Goal: Task Accomplishment & Management: Use online tool/utility

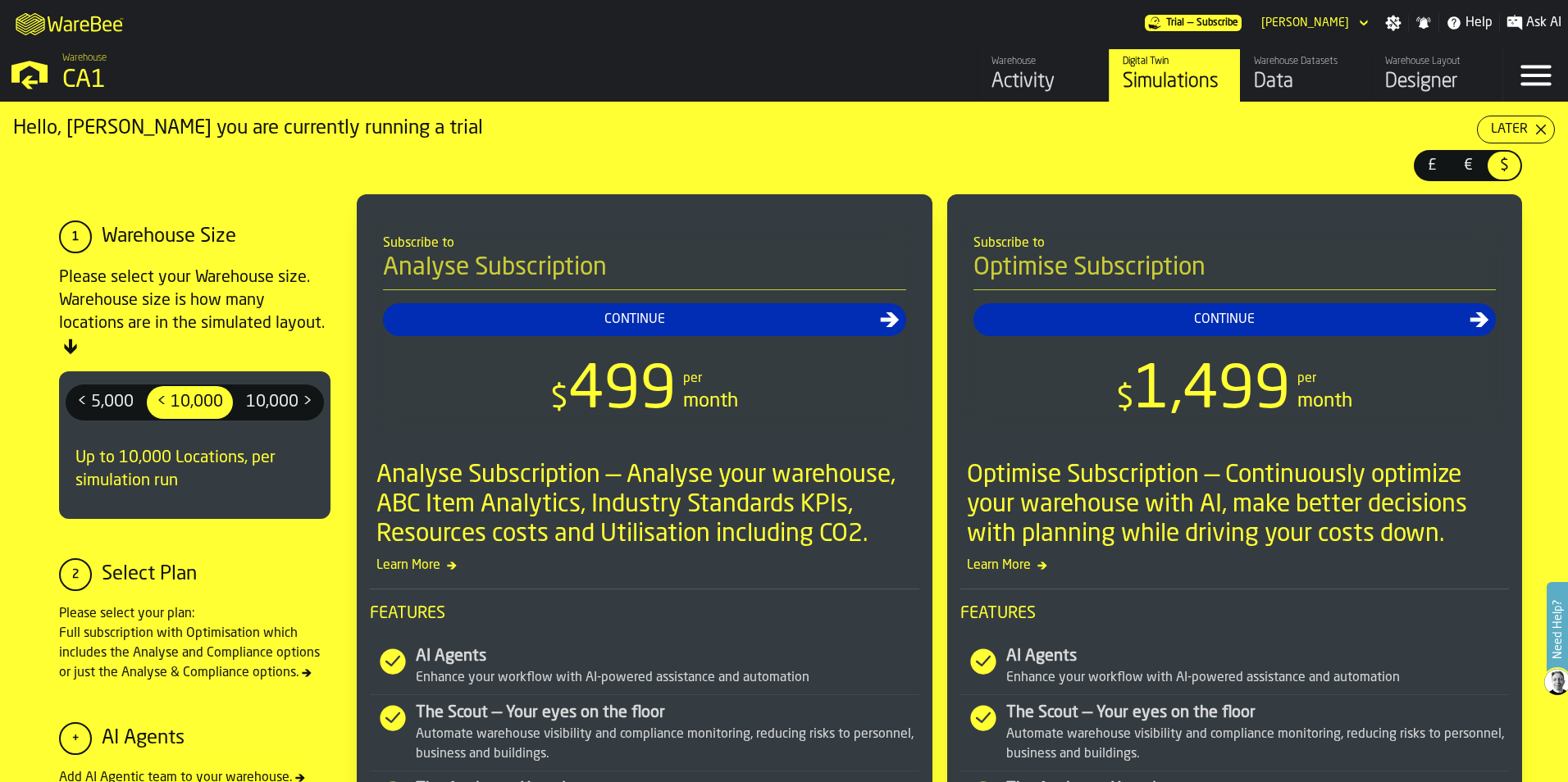
click at [1272, 82] on div "Data" at bounding box center [1305, 82] width 104 height 27
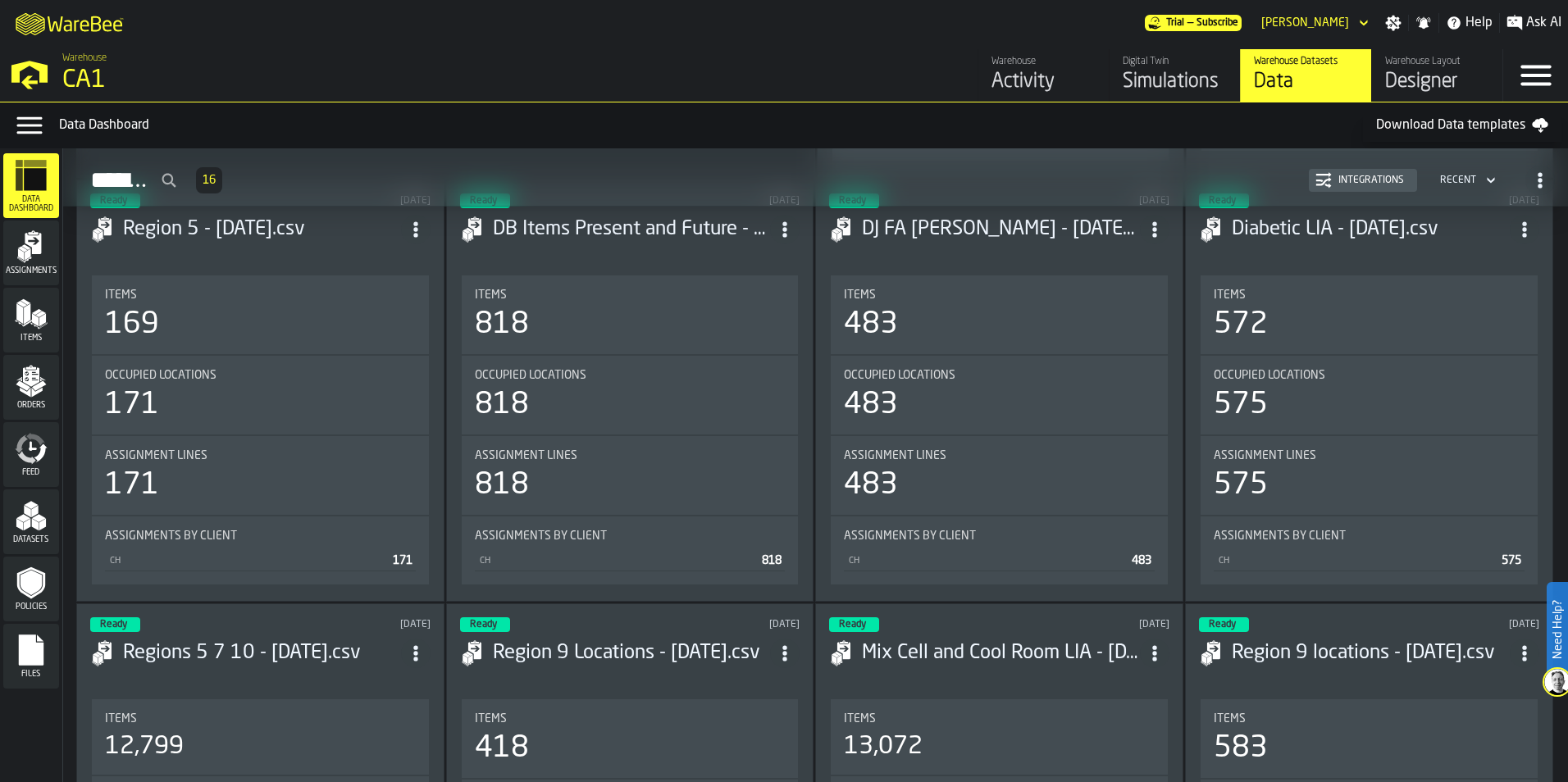
scroll to position [492, 0]
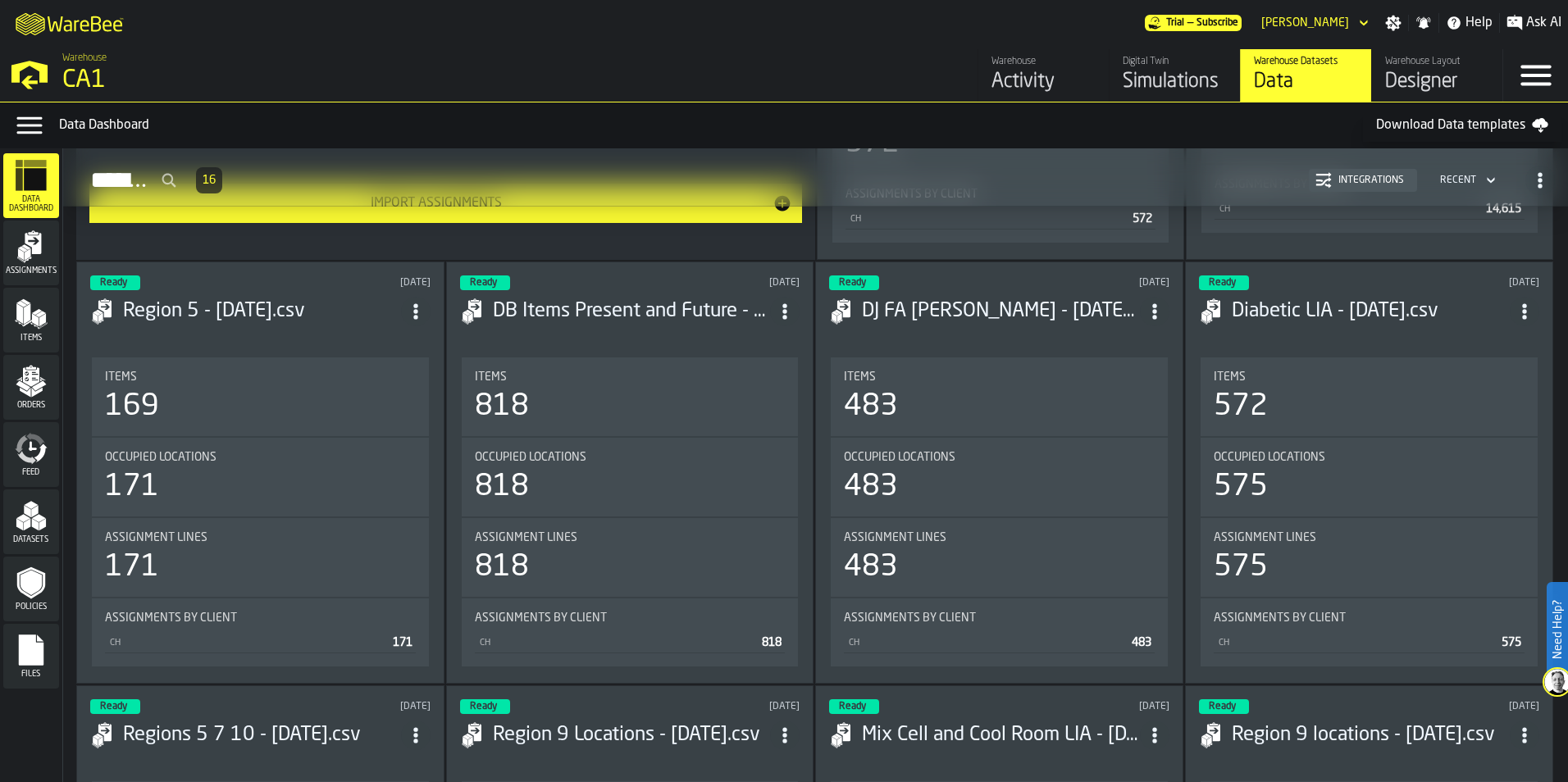
click at [1161, 82] on div "Simulations" at bounding box center [1174, 82] width 104 height 27
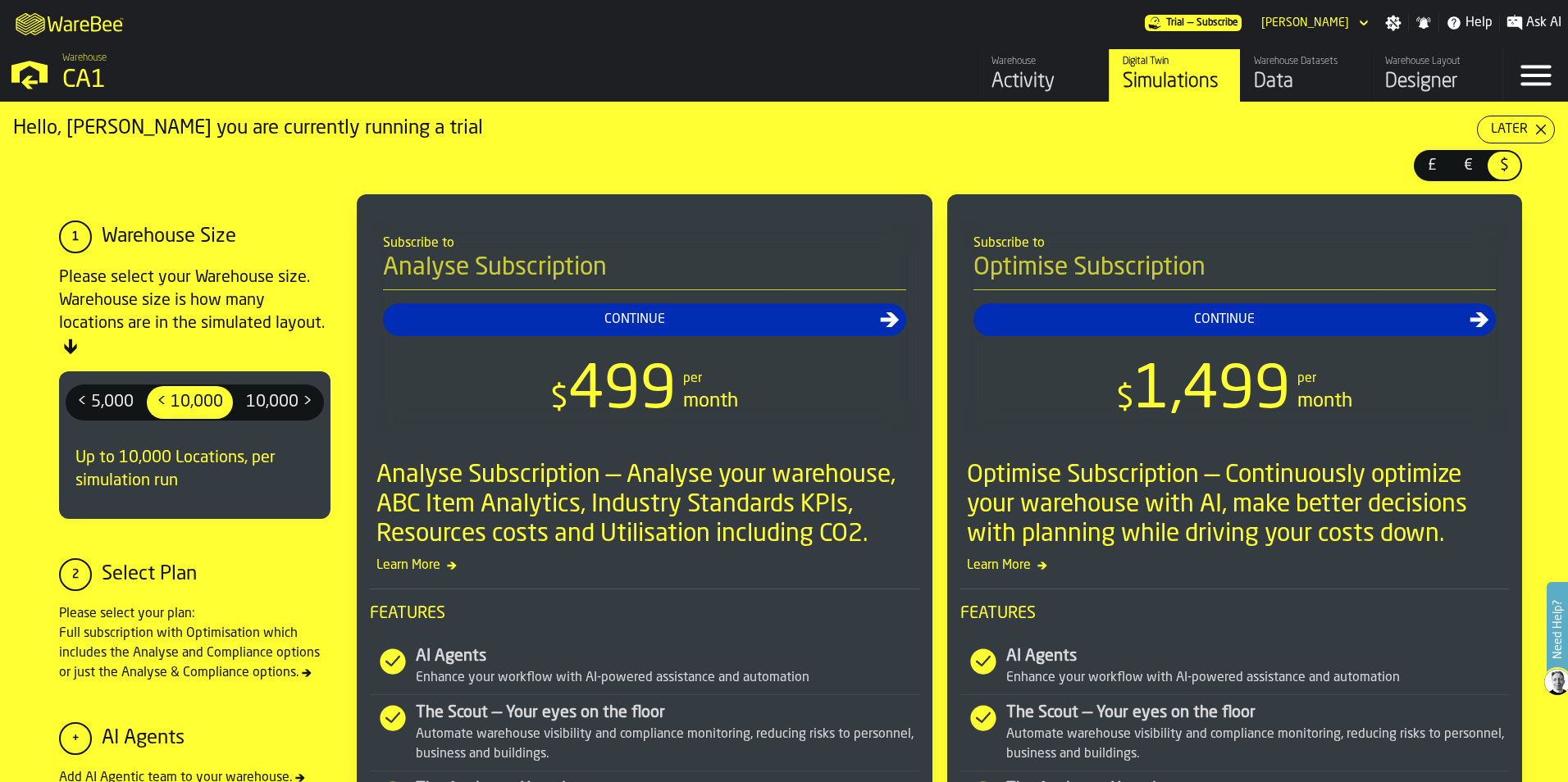
click at [1535, 134] on polygon "button-Later" at bounding box center [1541, 130] width 10 height 10
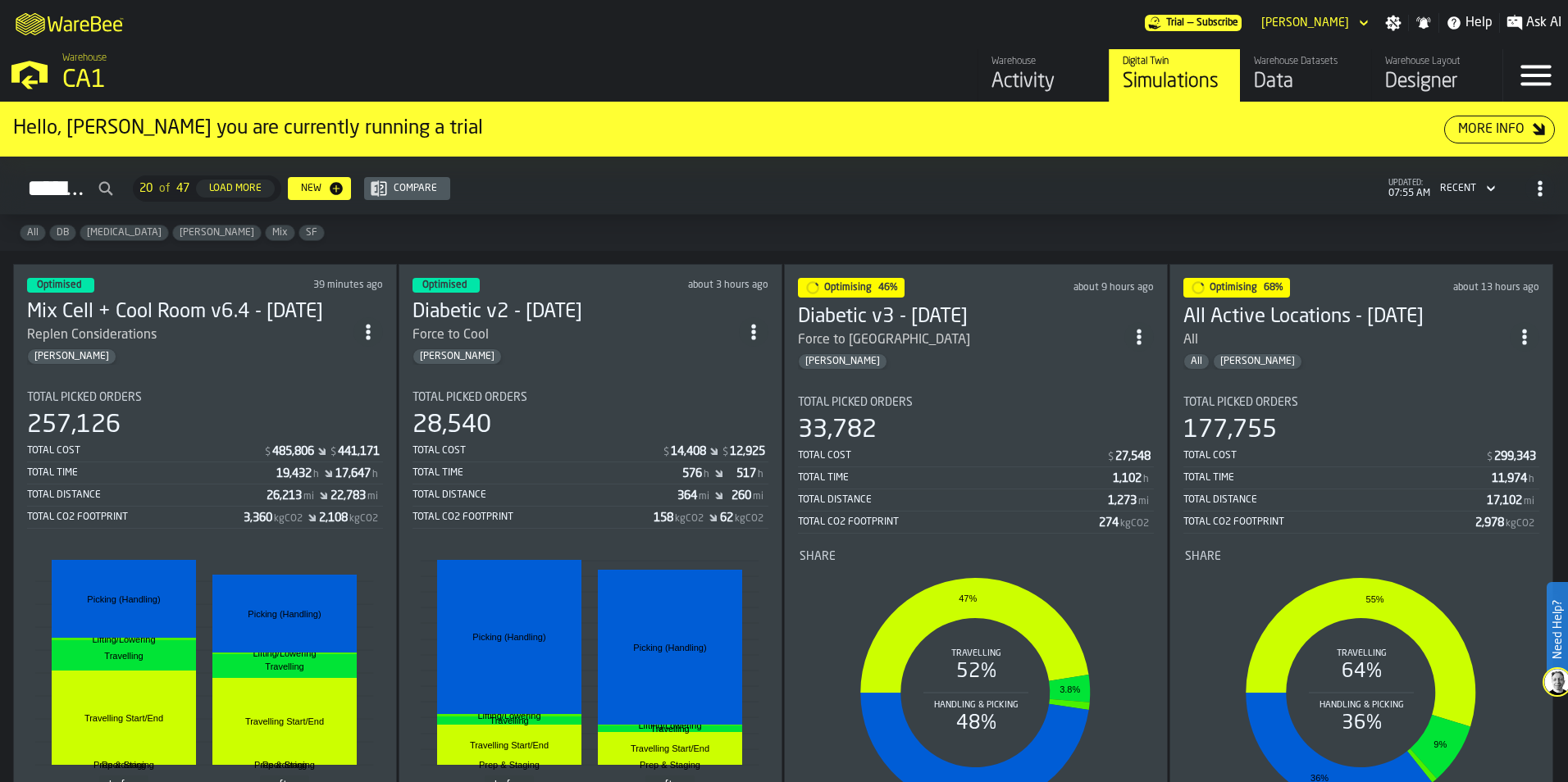
click at [278, 374] on div "Optimised 39 minutes ago Mix Cell + Cool Room v6.4 - [DATE] Replen Consideratio…" at bounding box center [204, 572] width 384 height 617
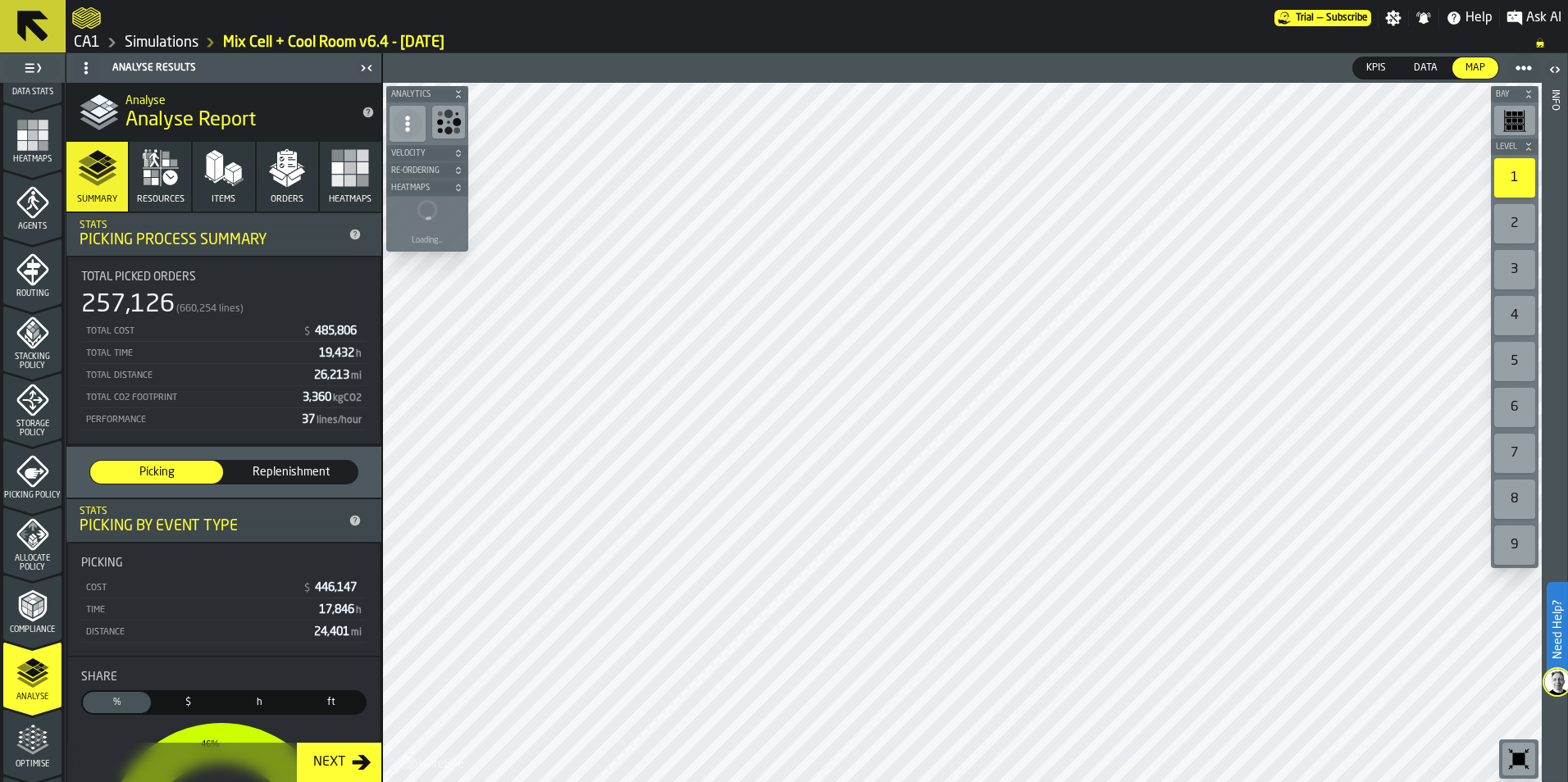
scroll to position [410, 0]
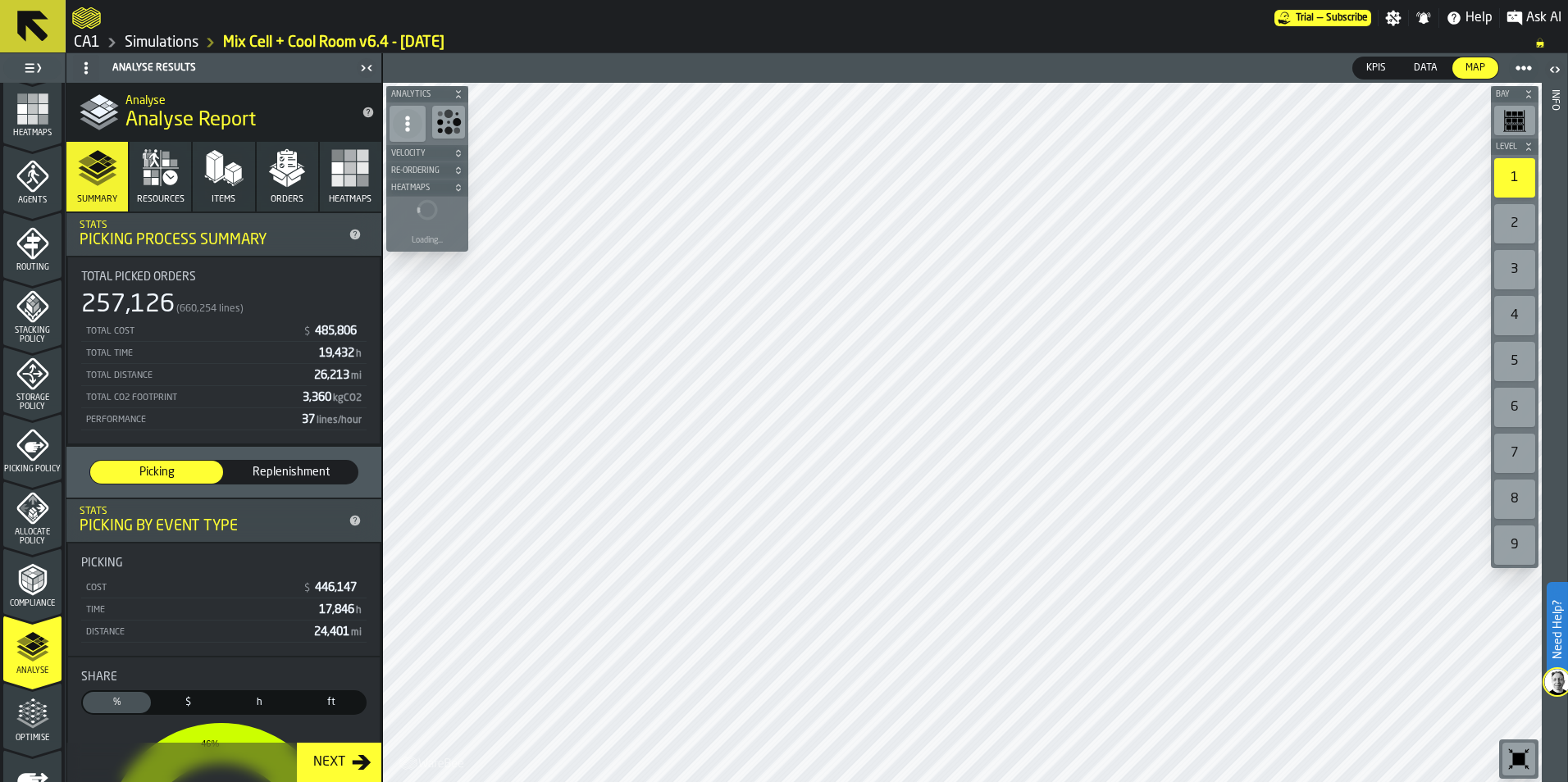
click at [35, 707] on icon "menu Optimise" at bounding box center [33, 714] width 33 height 33
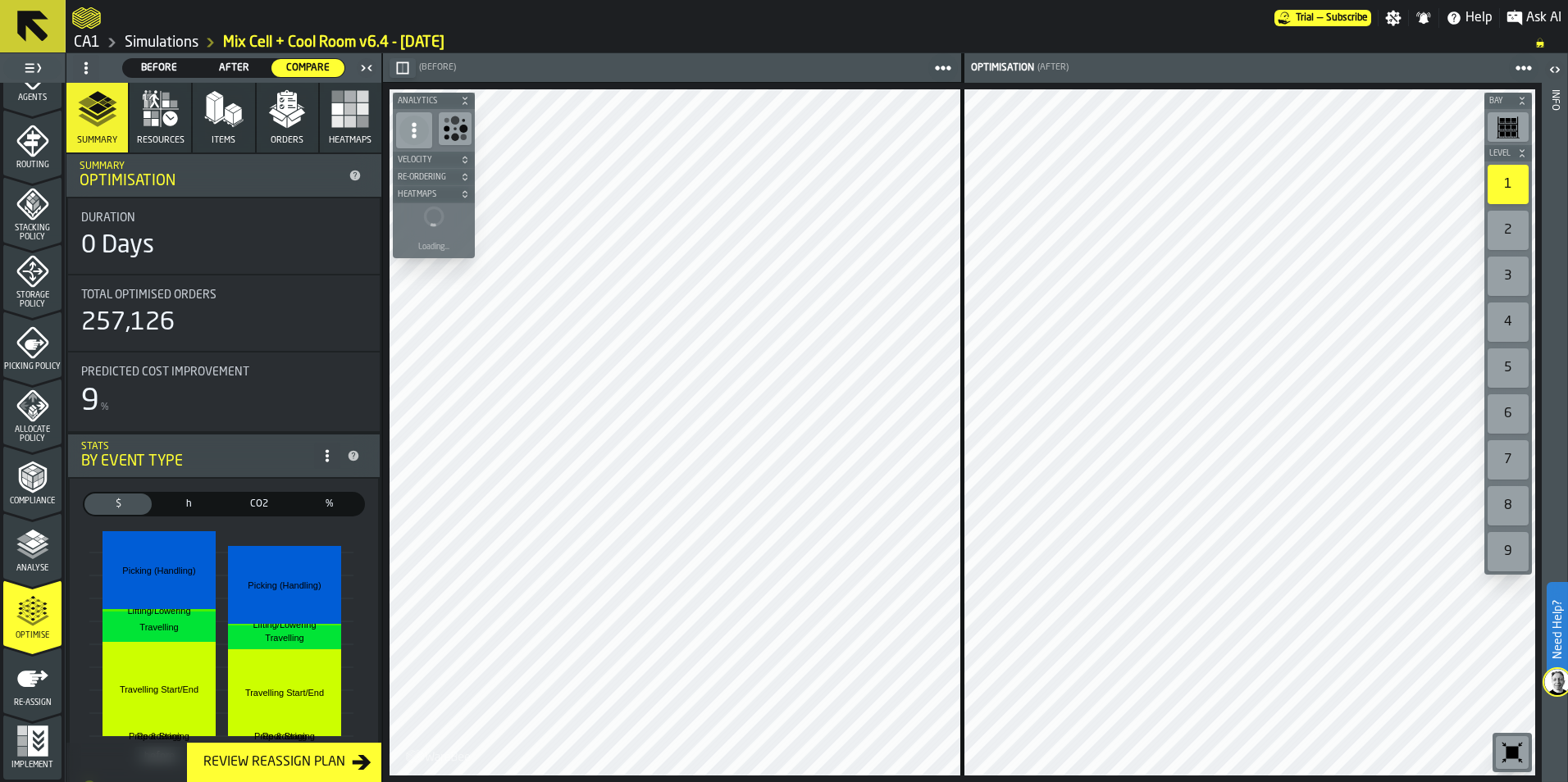
scroll to position [82, 0]
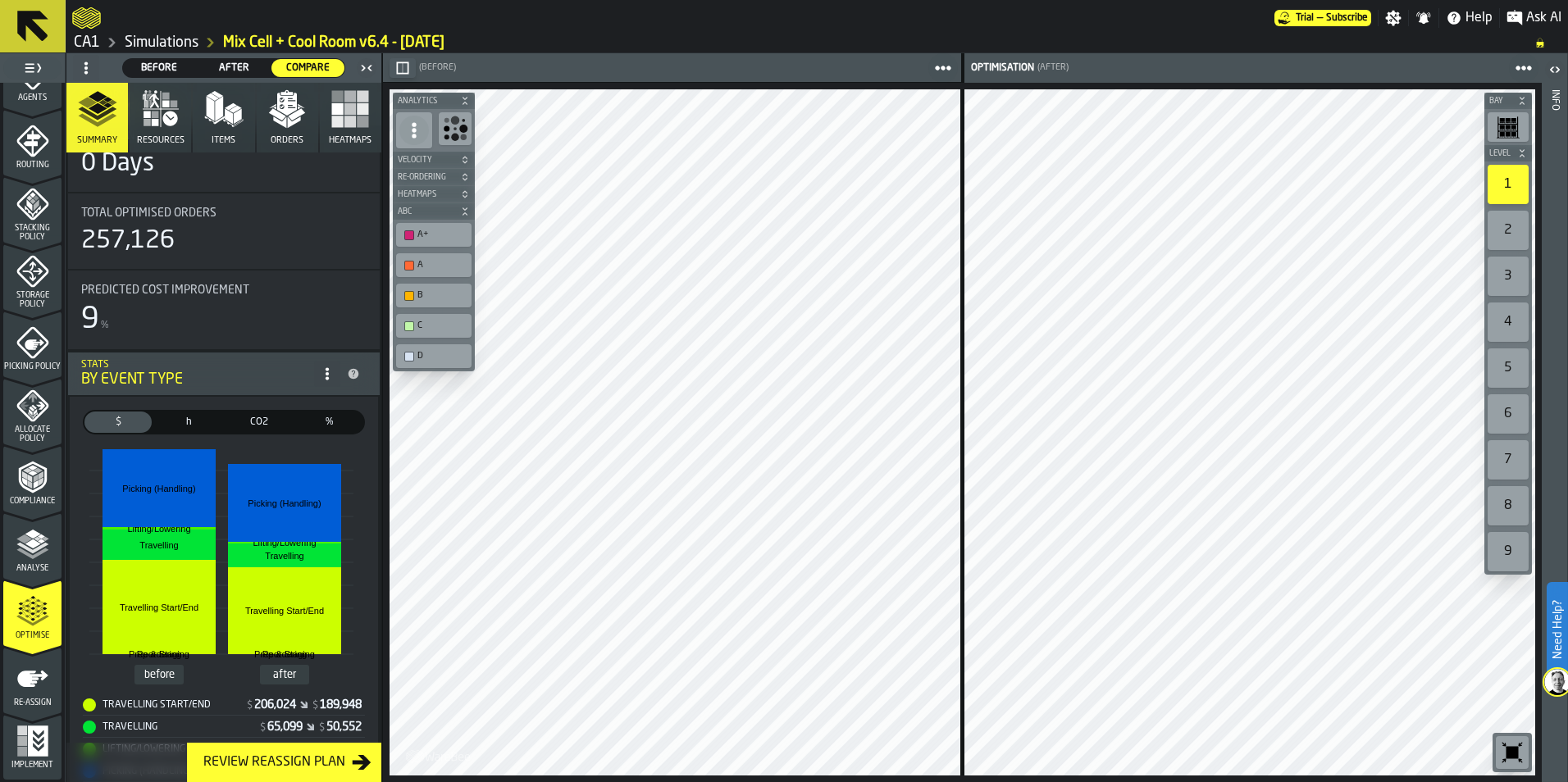
click at [42, 693] on icon "menu Re-assign" at bounding box center [33, 679] width 33 height 33
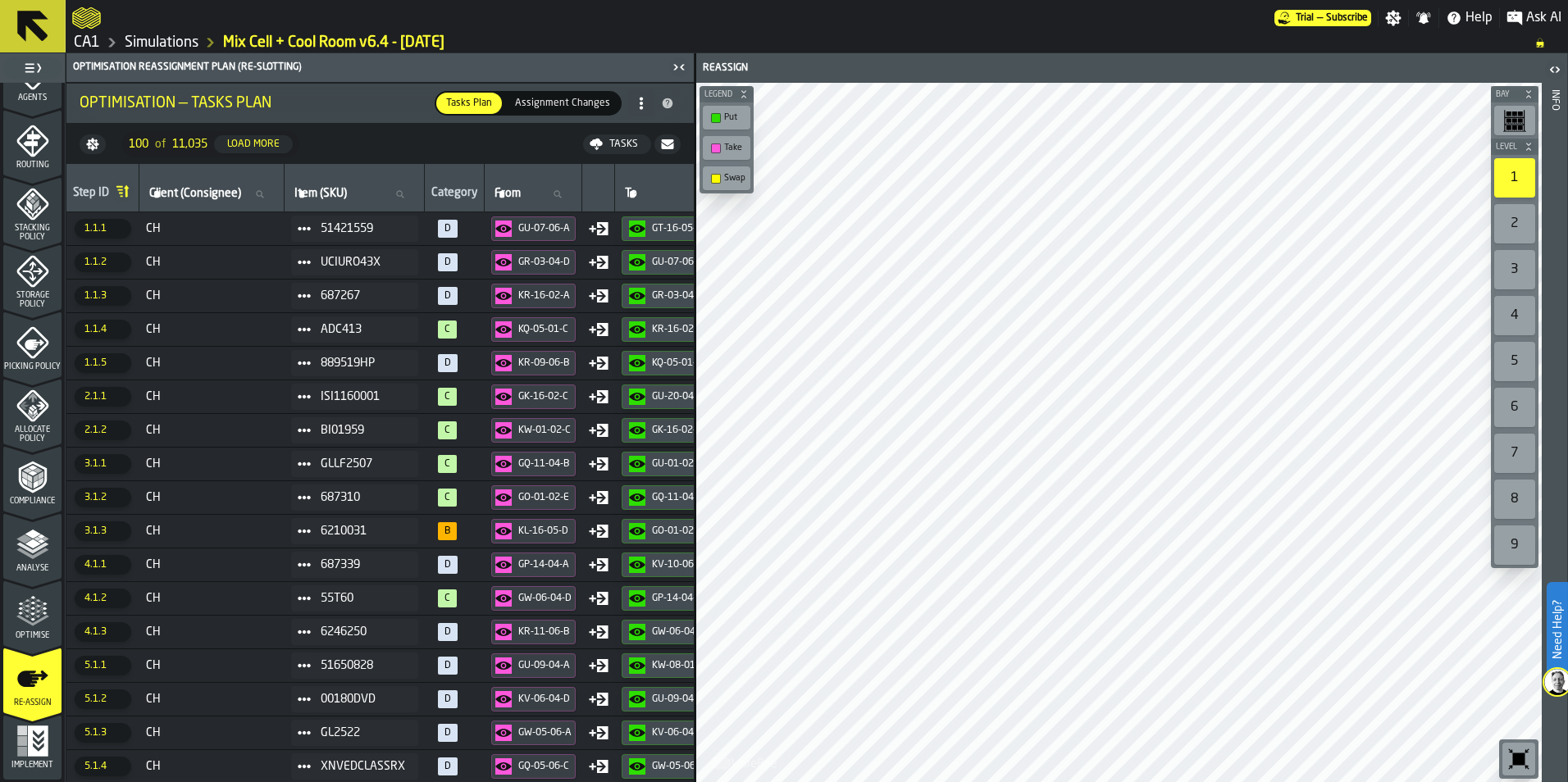
click at [686, 67] on icon "button-toggle-Close me" at bounding box center [679, 67] width 20 height 20
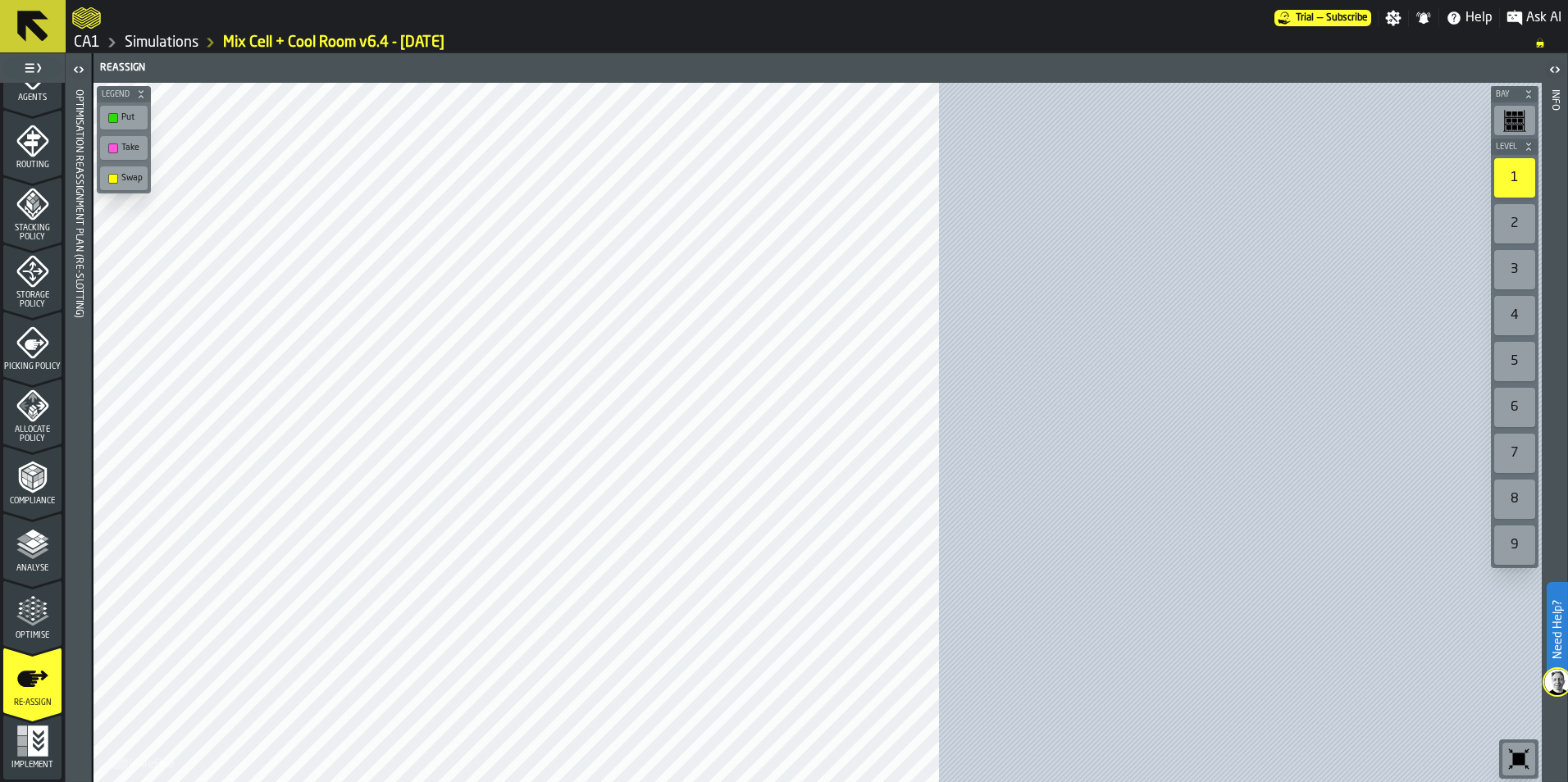
click at [78, 70] on icon "button-toggle-Open" at bounding box center [78, 70] width 20 height 20
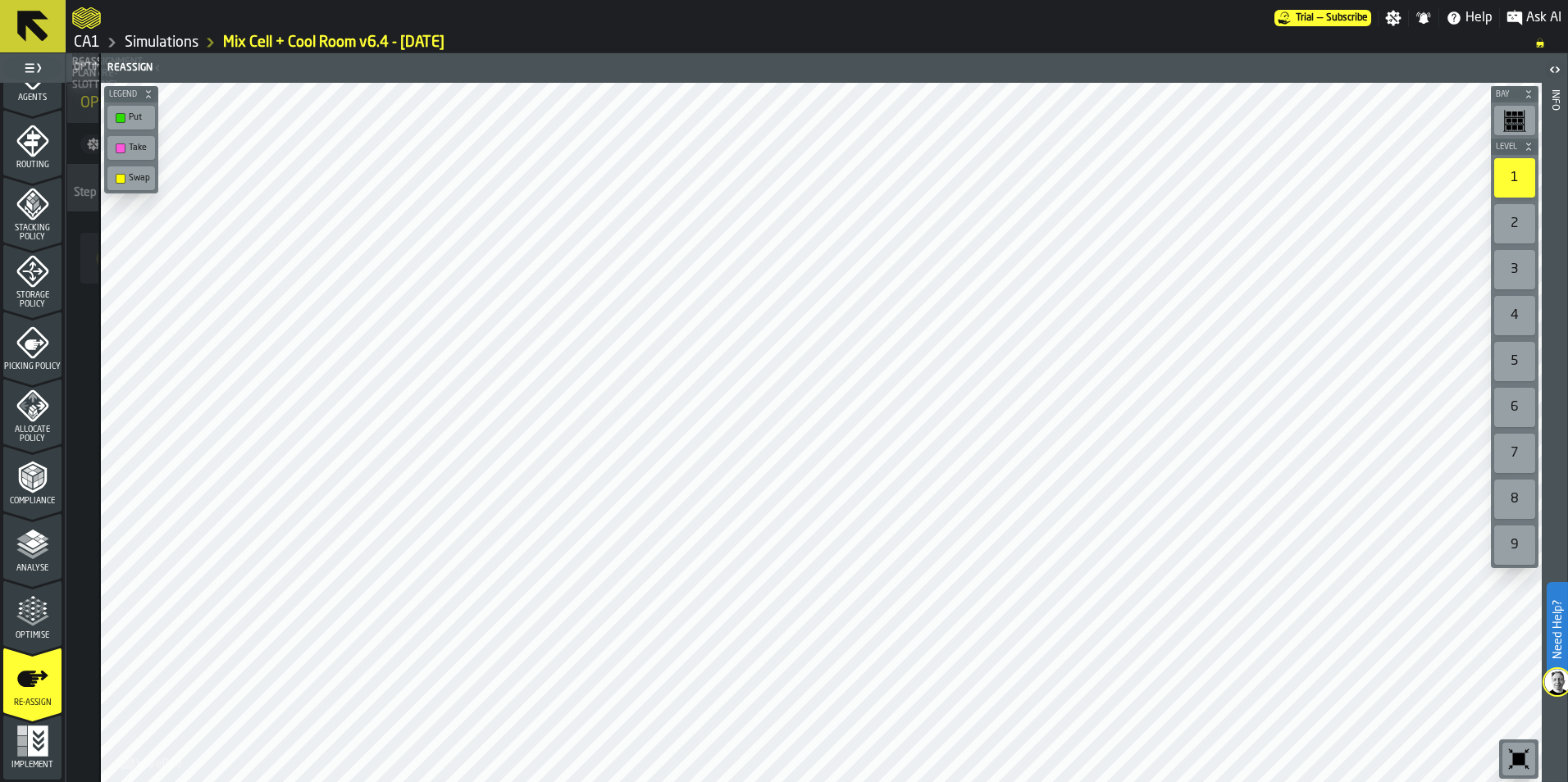
click at [78, 70] on div "Optimisation Reassignment plan (Re-Slotting)" at bounding box center [369, 67] width 598 height 11
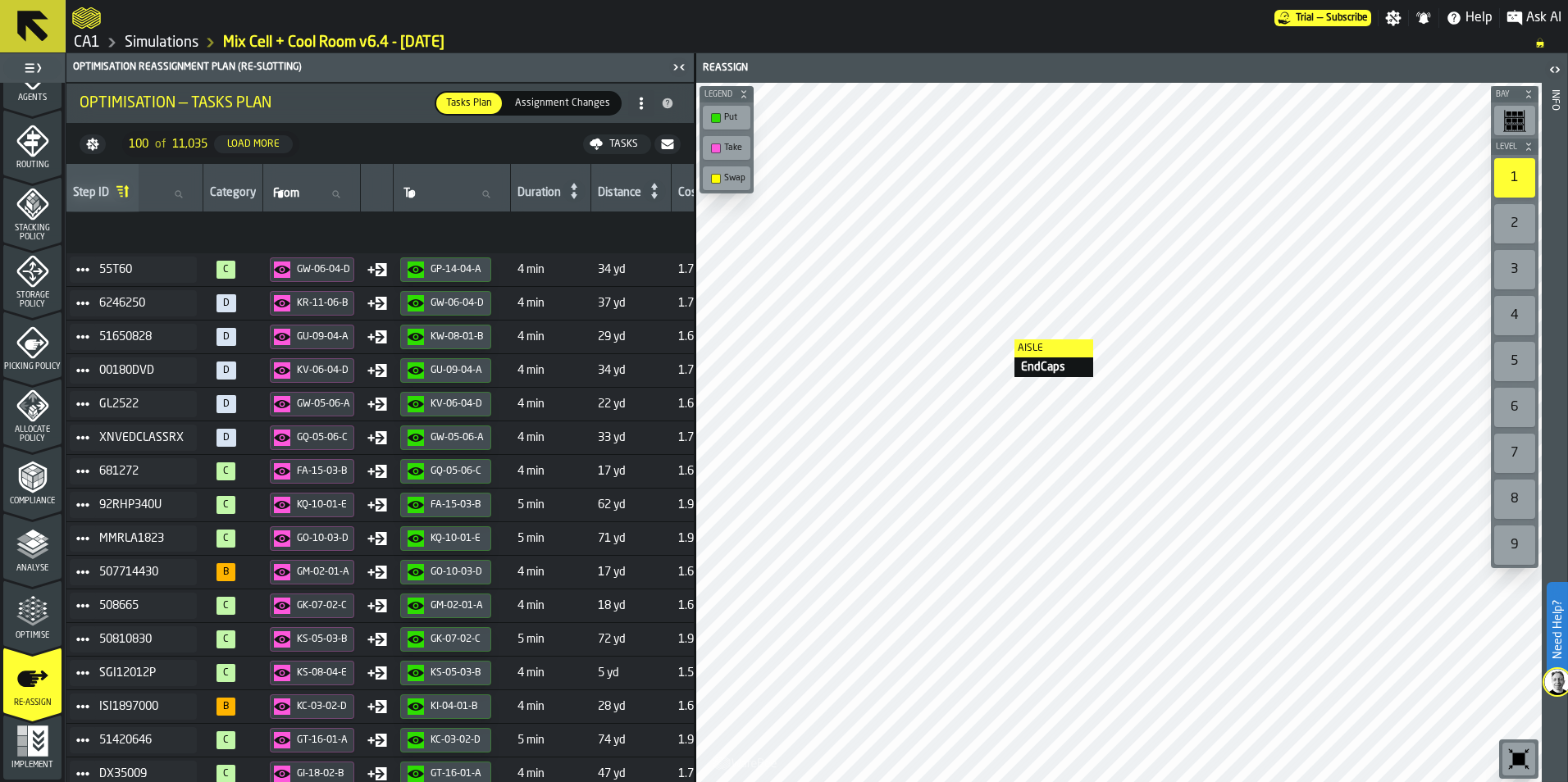
scroll to position [492, 222]
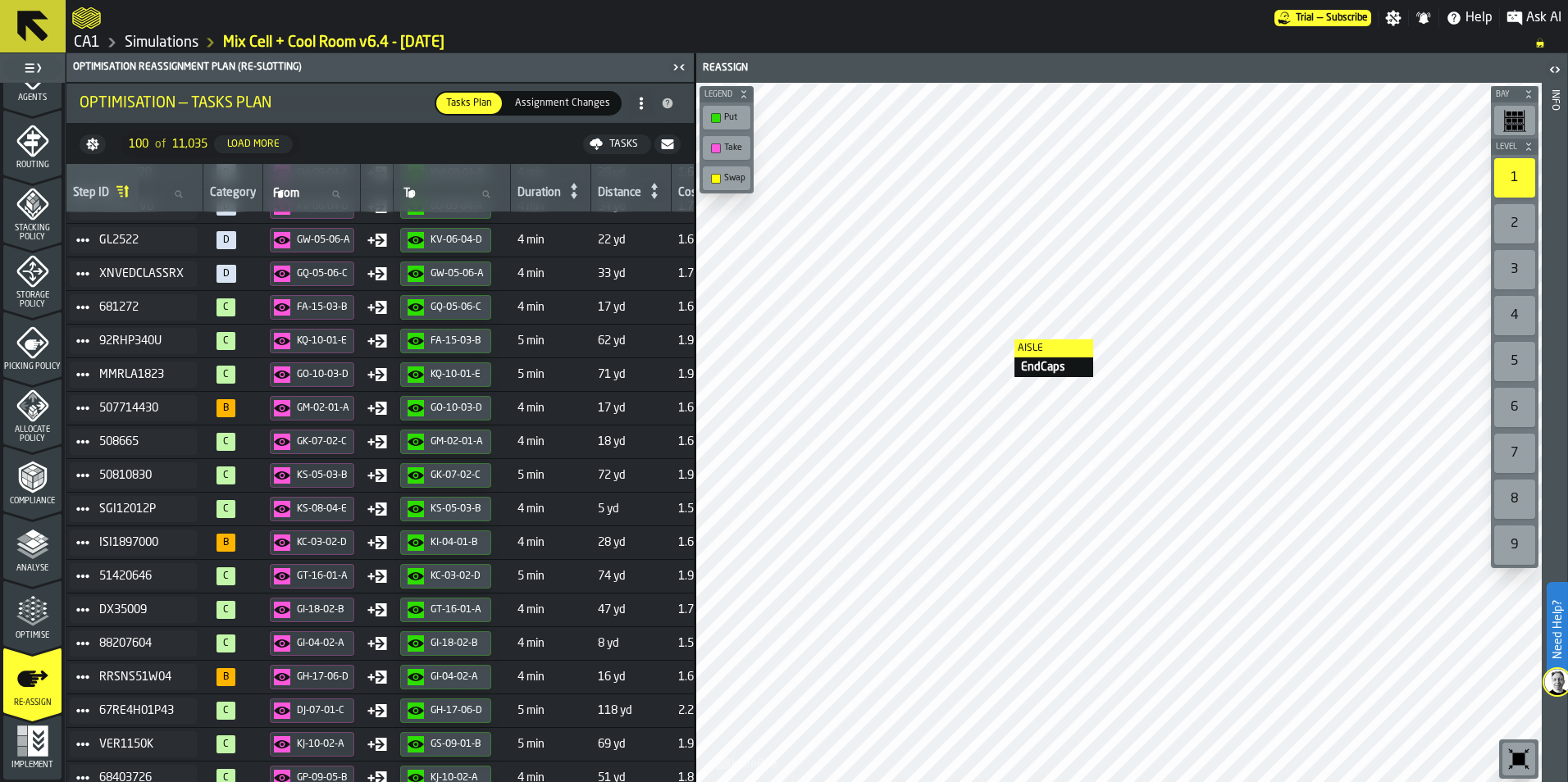
click at [180, 706] on span "67RE4H01P43" at bounding box center [141, 711] width 84 height 13
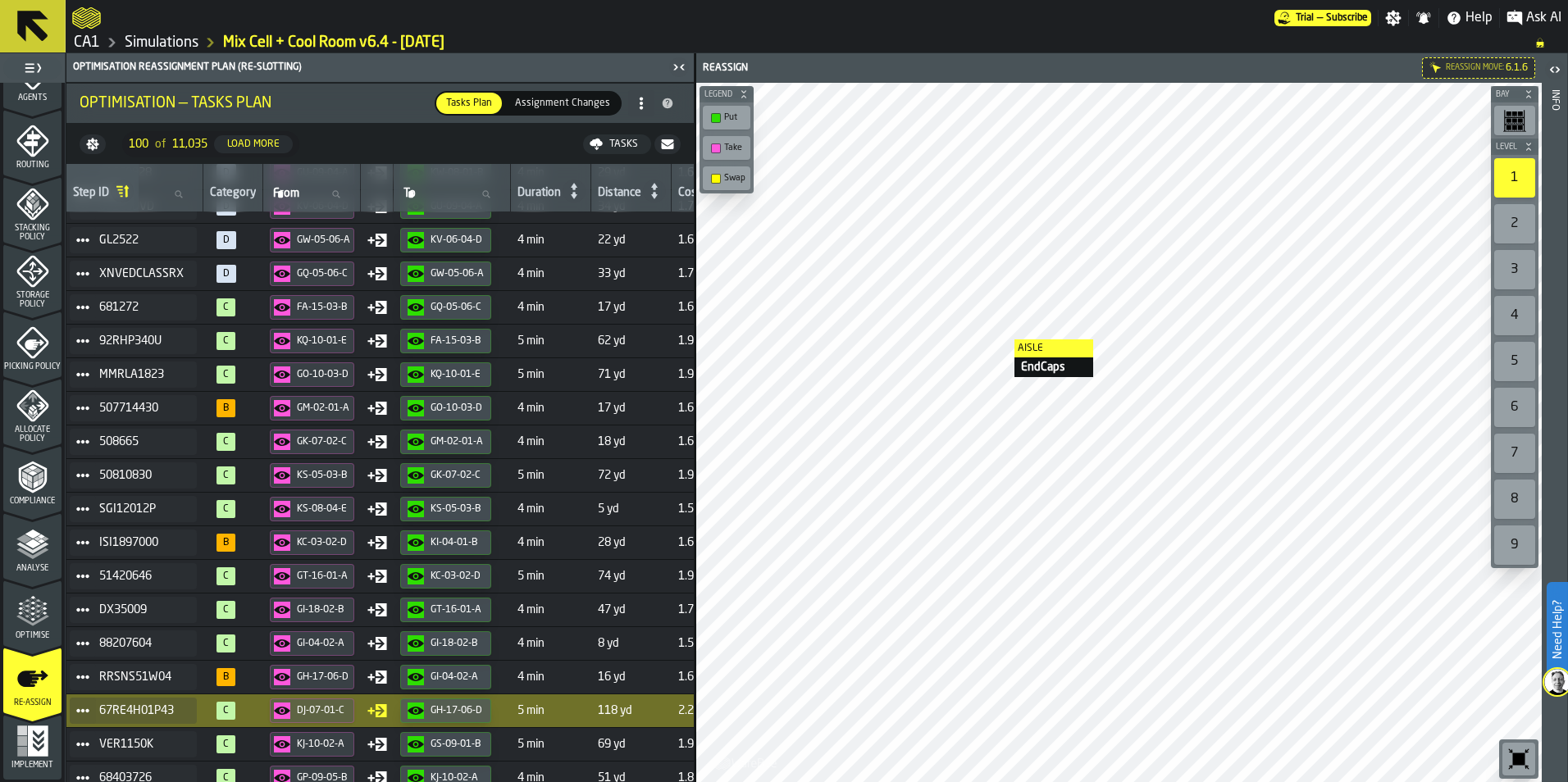
click at [173, 710] on span "67RE4H01P43" at bounding box center [141, 711] width 84 height 13
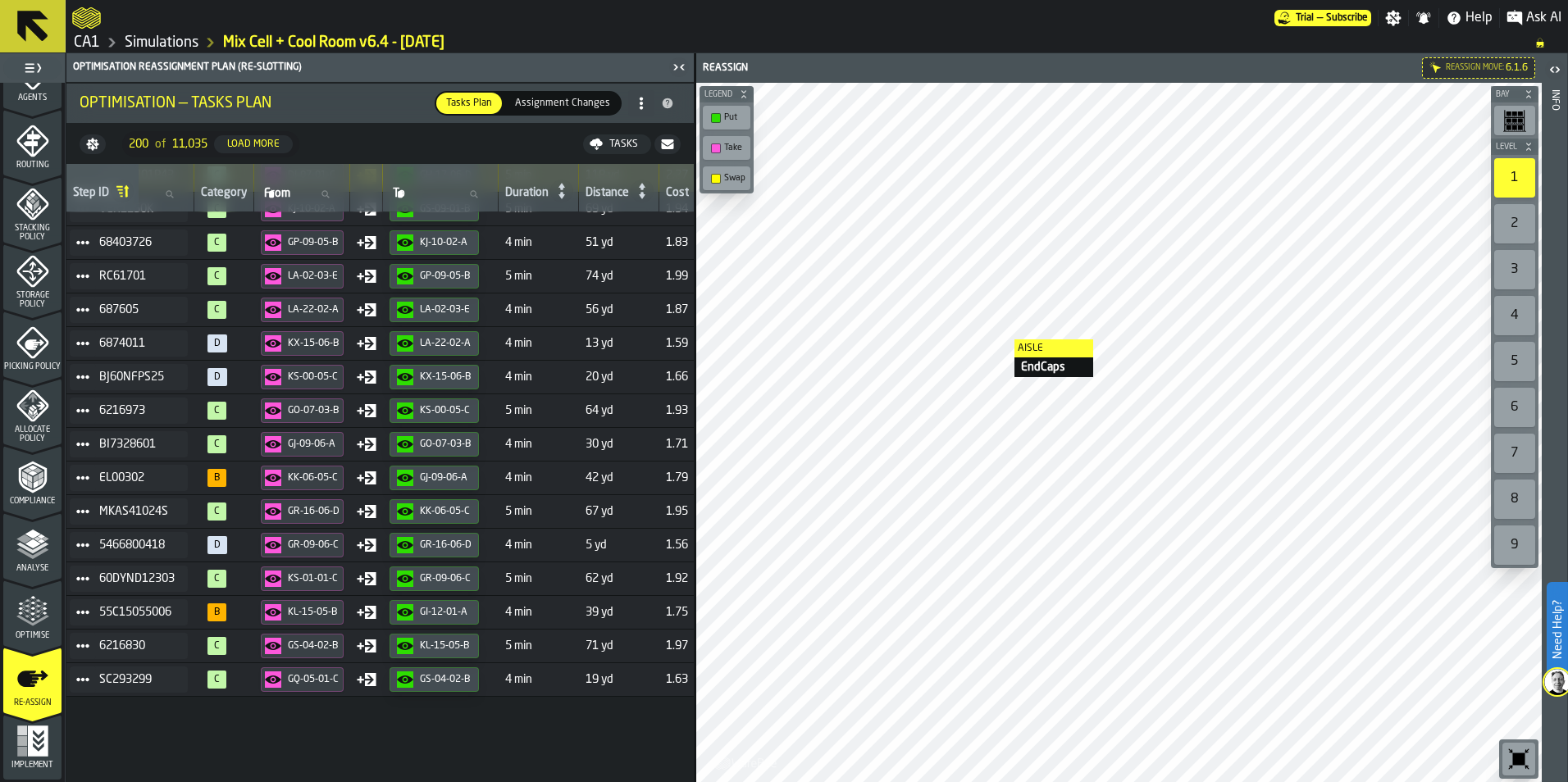
scroll to position [864, 222]
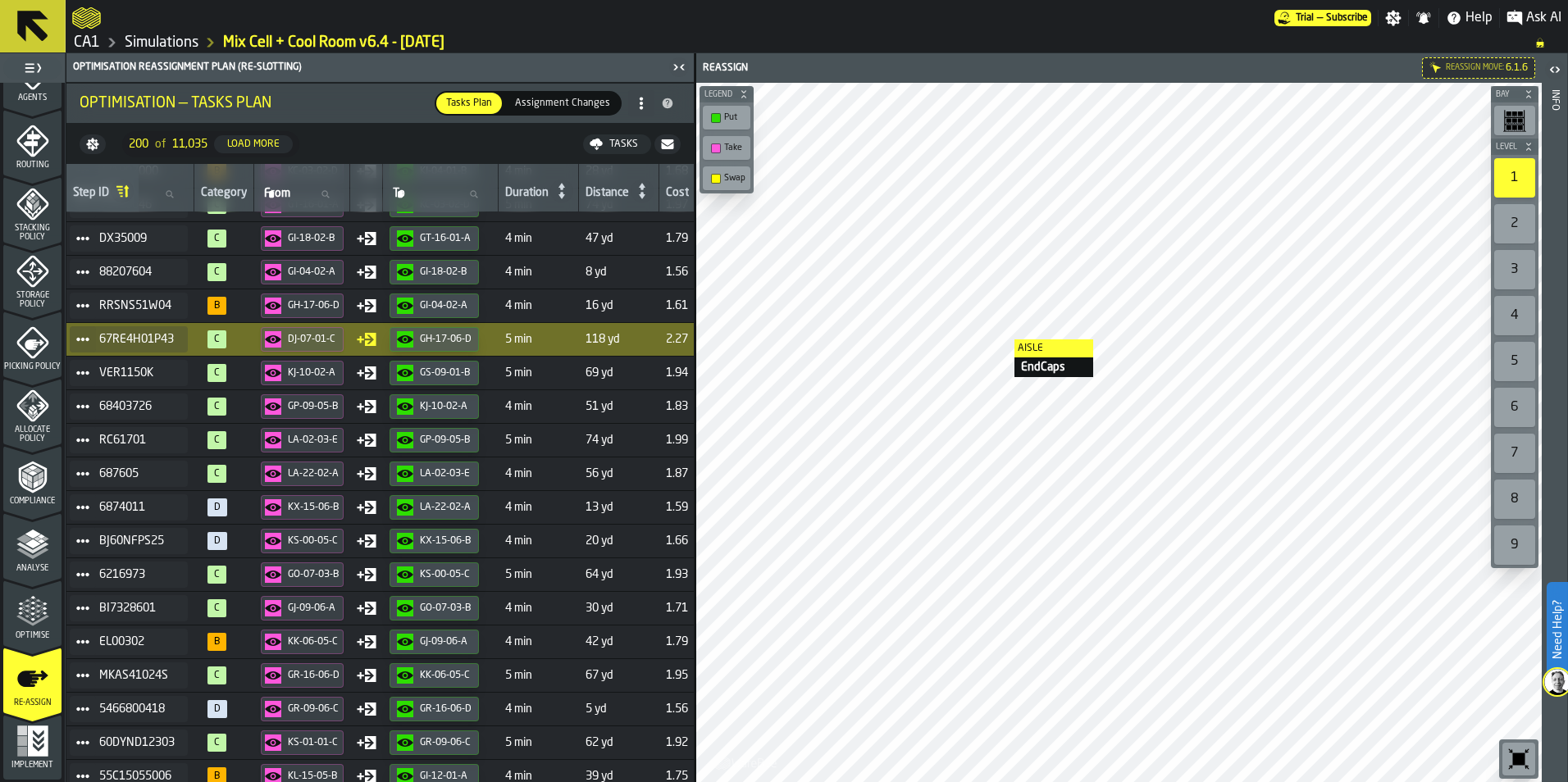
click at [330, 194] on icon at bounding box center [324, 193] width 9 height 9
click at [339, 194] on input "From From" at bounding box center [301, 194] width 82 height 21
type input "**"
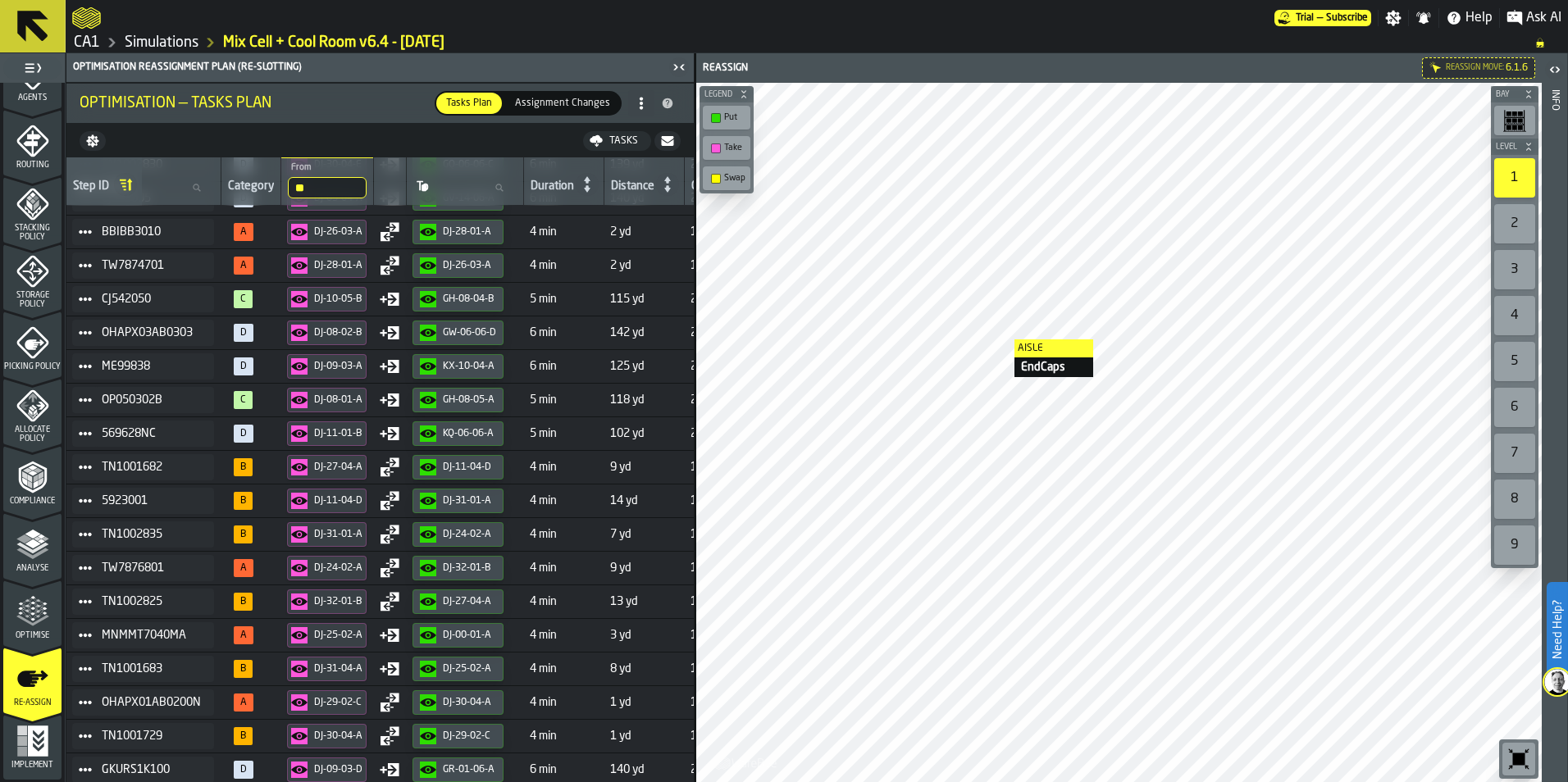
type input "**"
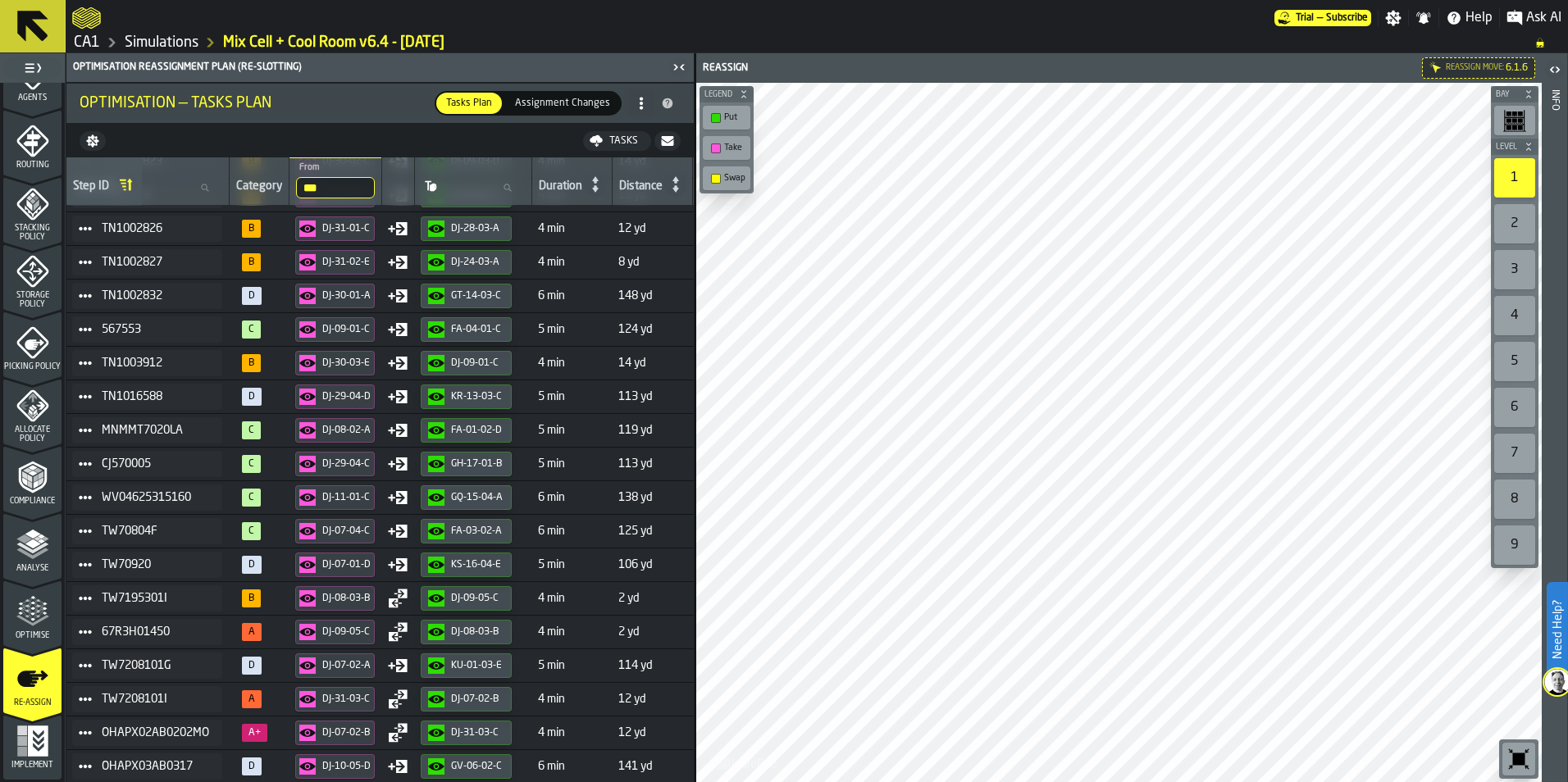
scroll to position [1341, 222]
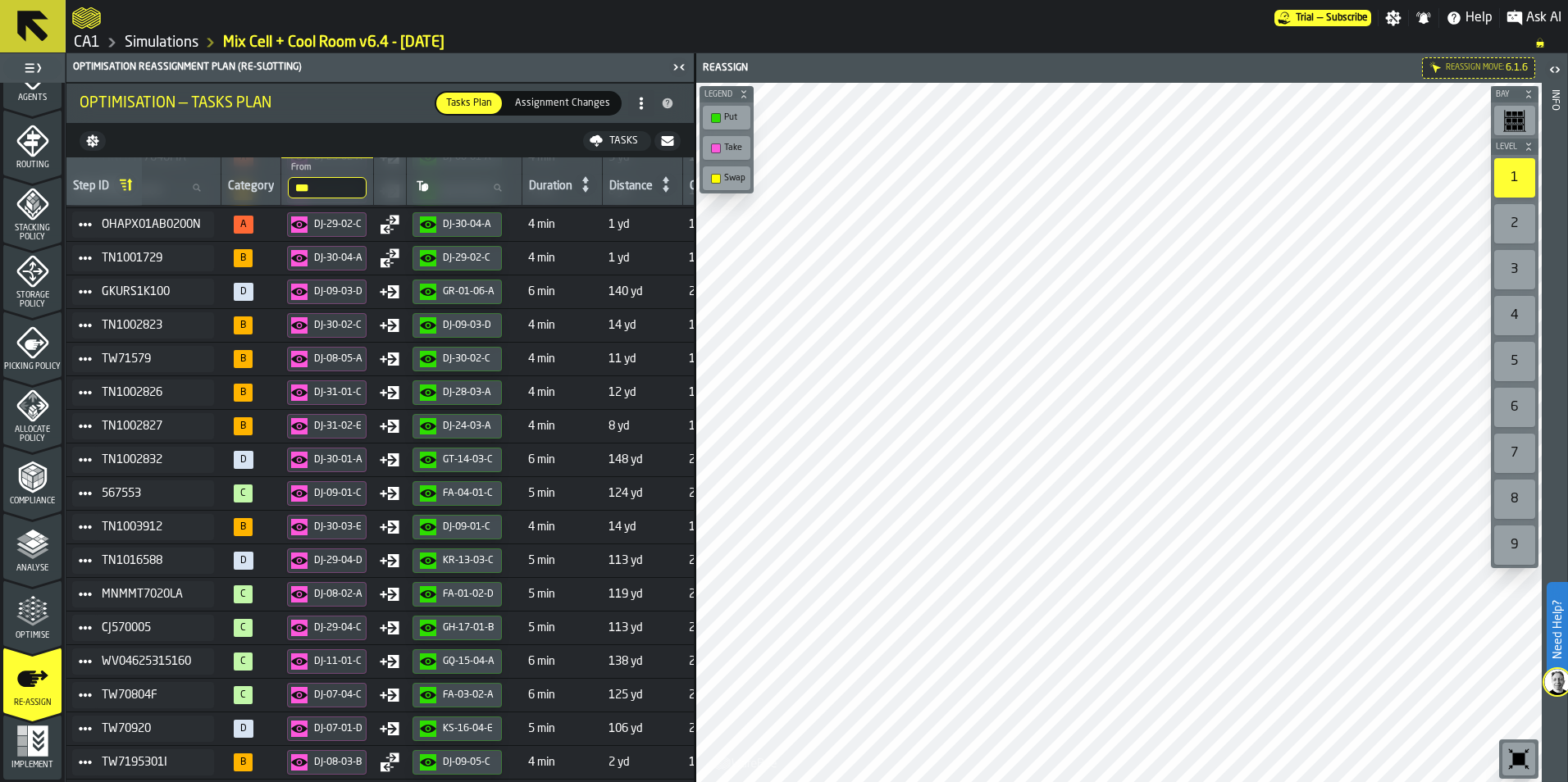
click at [340, 194] on input "***" at bounding box center [327, 187] width 79 height 21
click at [364, 189] on input "***" at bounding box center [327, 187] width 79 height 21
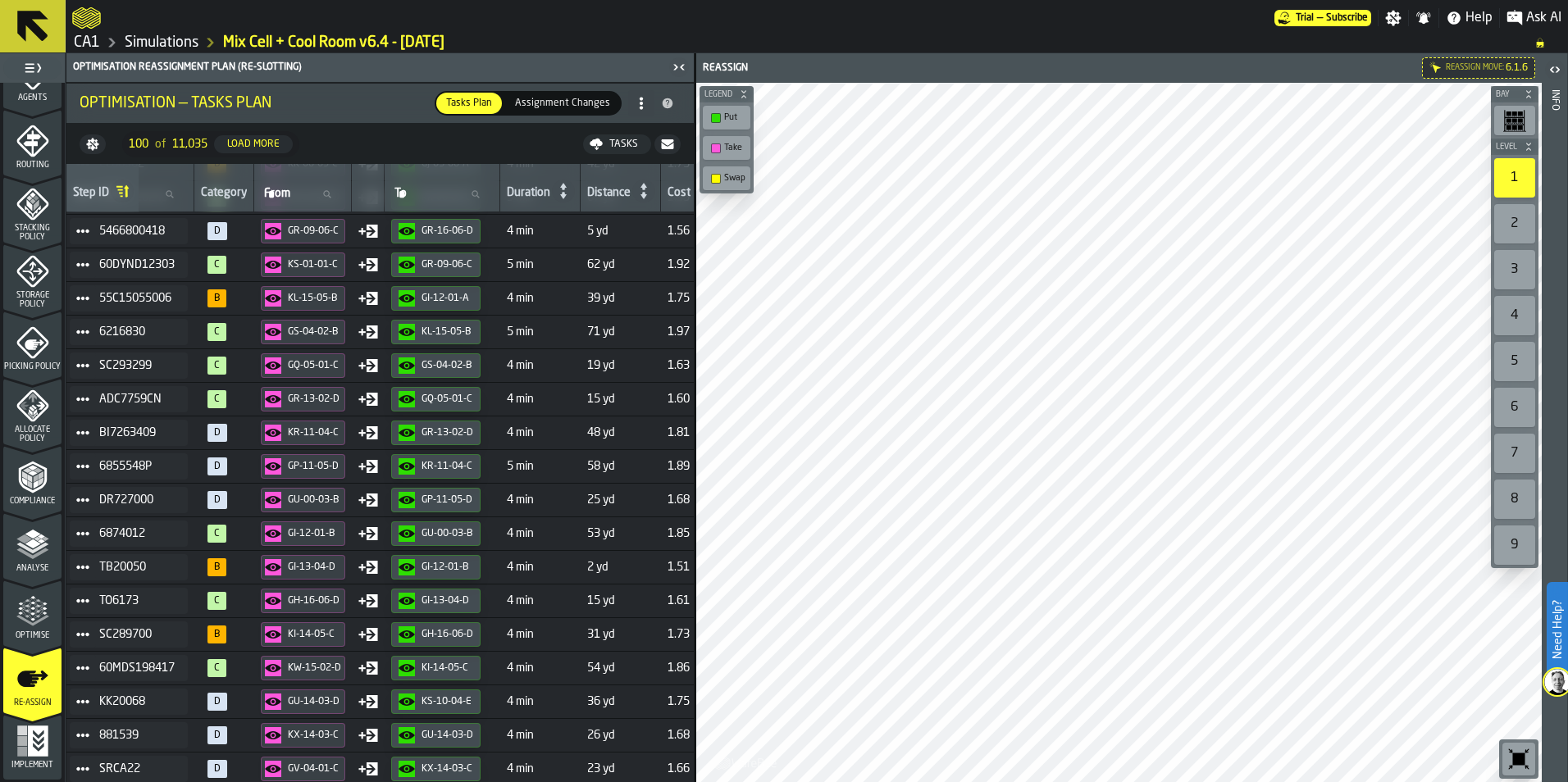
click at [632, 110] on span at bounding box center [641, 103] width 27 height 27
click at [478, 153] on nav "100 of 11,035 Load More Tasks" at bounding box center [380, 144] width 627 height 40
click at [610, 144] on div "Tasks" at bounding box center [623, 144] width 42 height 11
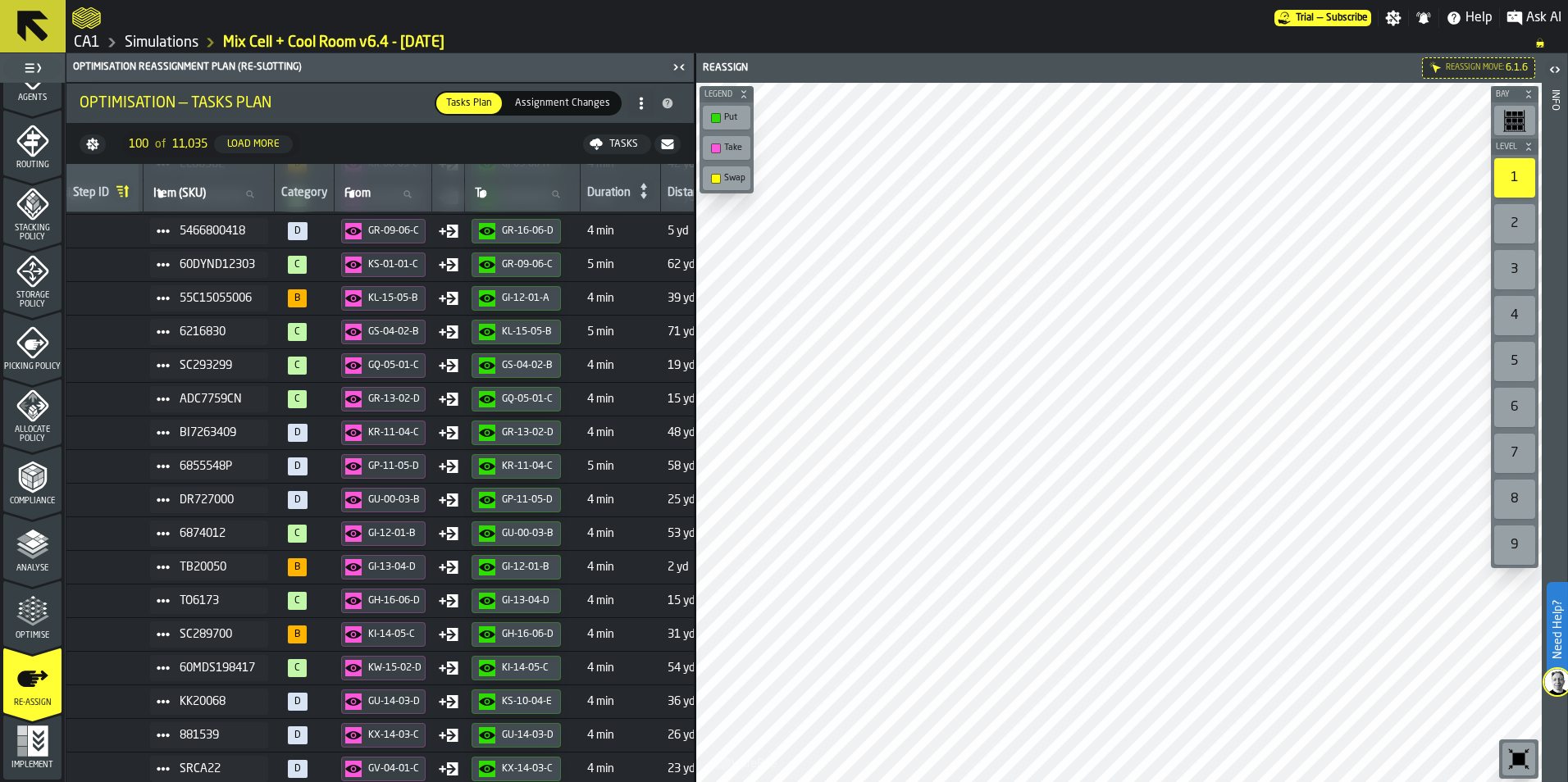
scroll to position [1341, 0]
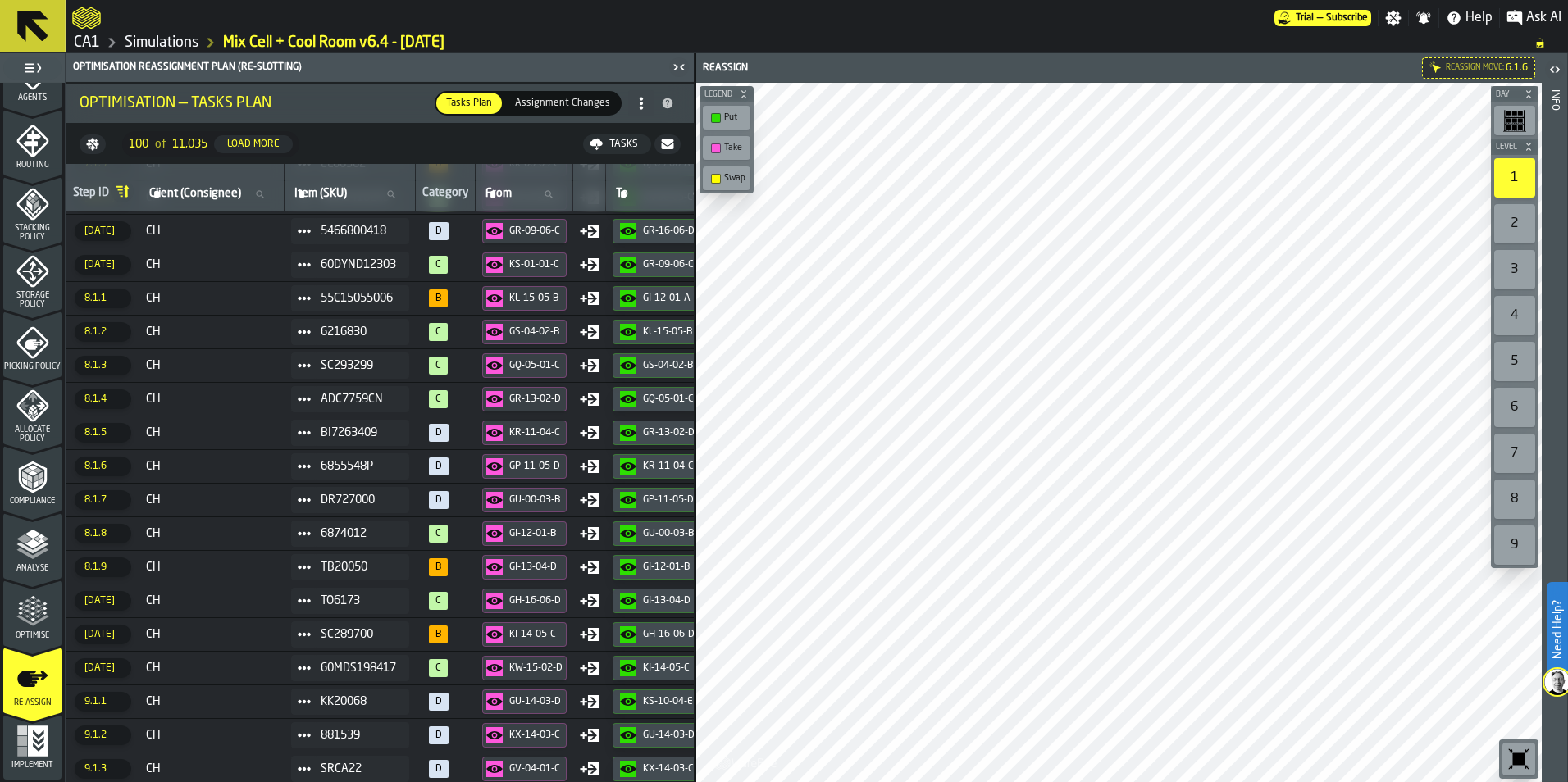
click at [34, 626] on icon "menu Optimise" at bounding box center [33, 612] width 33 height 33
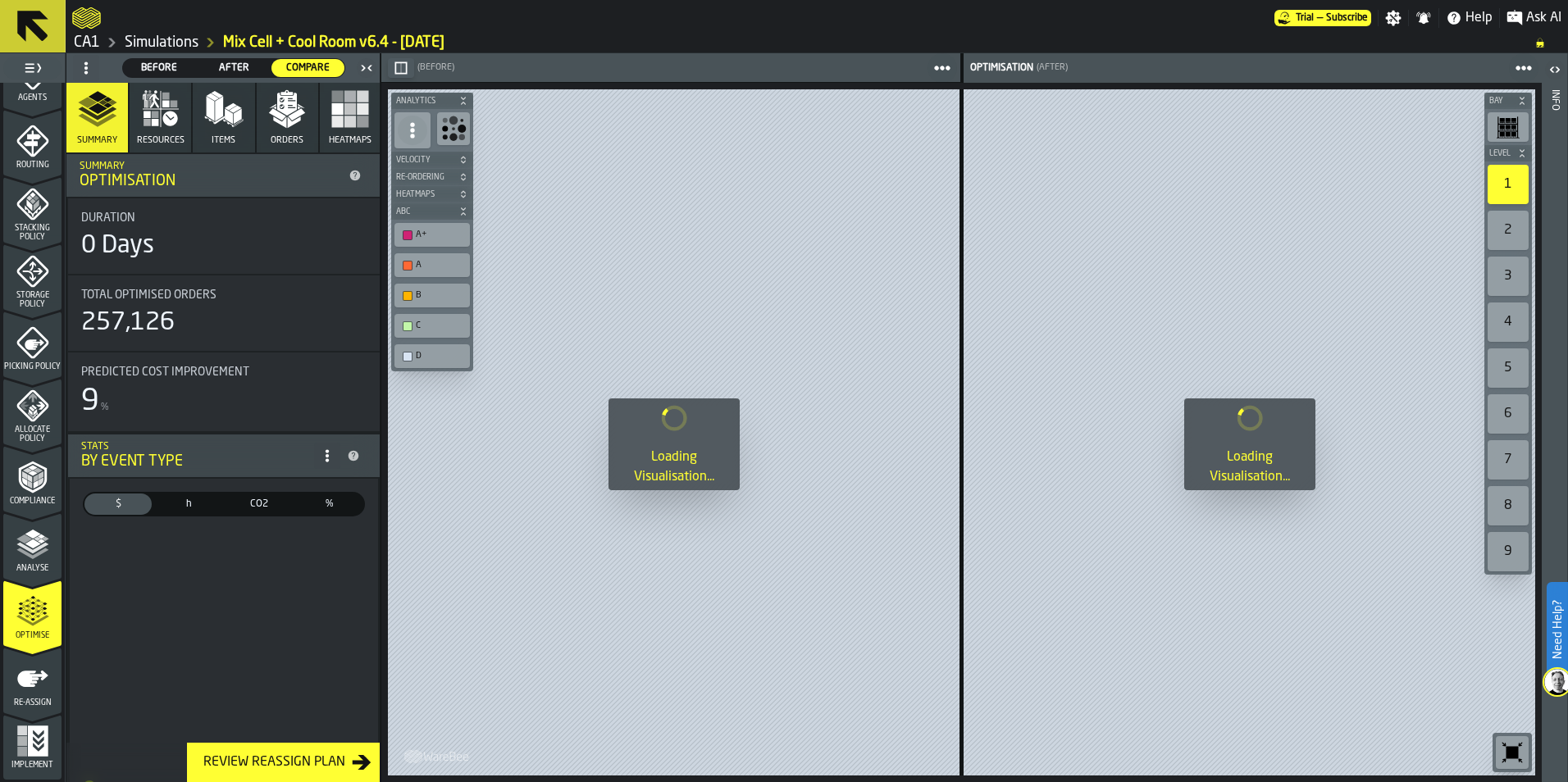
click at [248, 63] on span "After" at bounding box center [235, 68] width 60 height 15
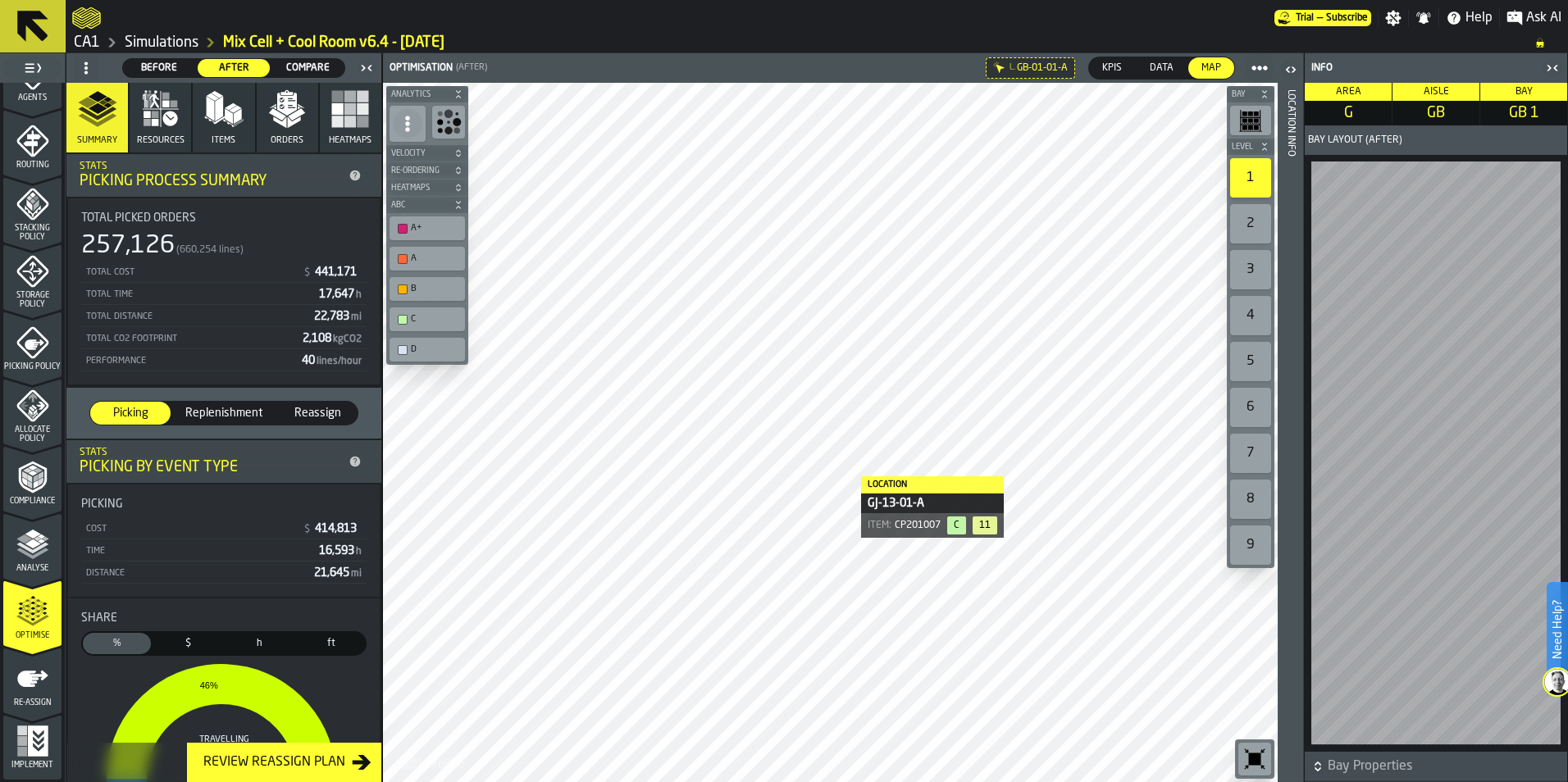
click at [1400, 765] on span "Bay Properties" at bounding box center [1445, 767] width 236 height 20
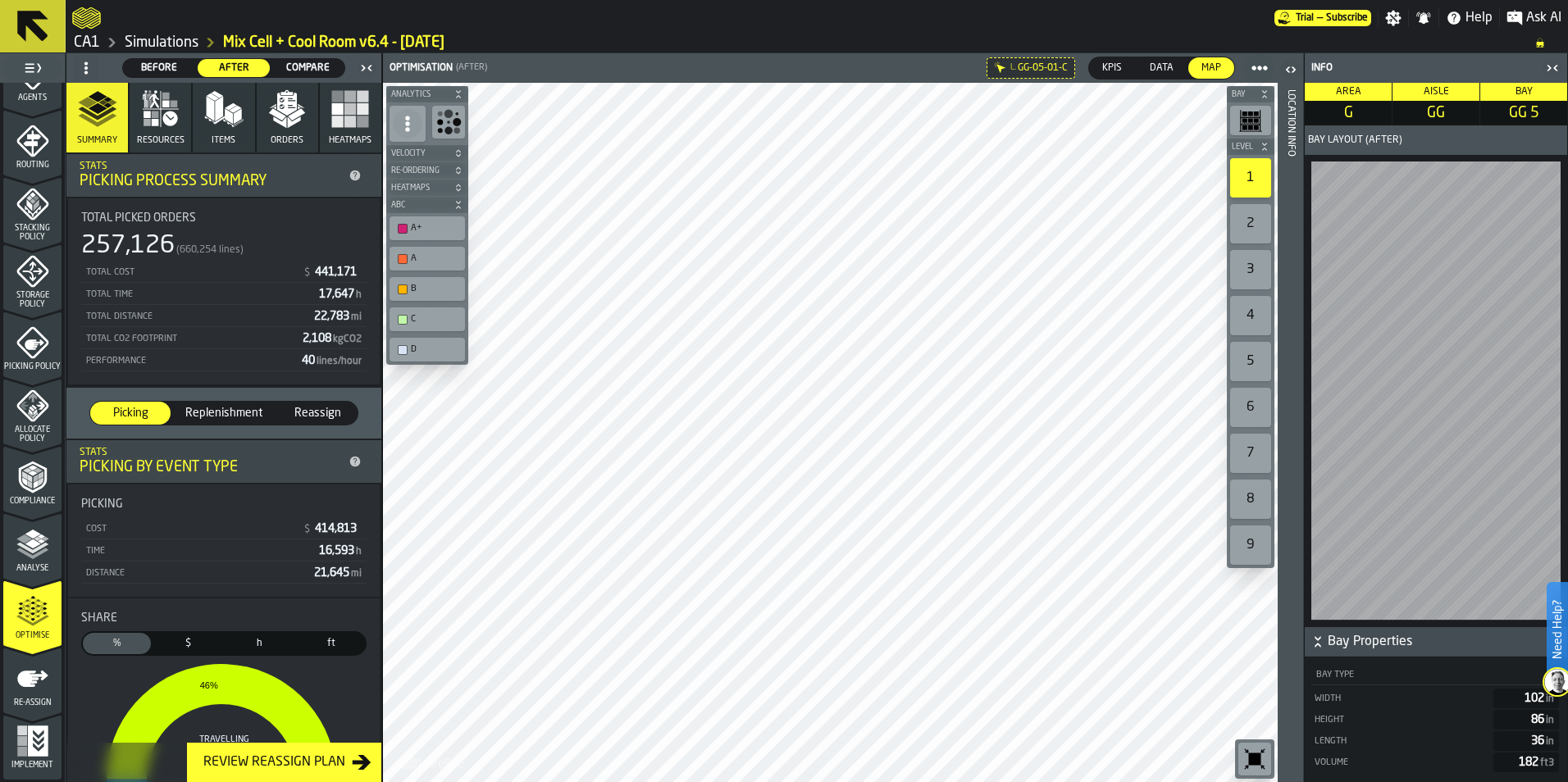
click at [1556, 542] on div "Need Help? Trial — Subscribe Settings Notifications Help Ask AI CA1 Simulations…" at bounding box center [784, 391] width 1568 height 782
drag, startPoint x: 1560, startPoint y: 610, endPoint x: 1561, endPoint y: 455, distance: 155.0
click at [1561, 455] on div "Need Help? Trial — Subscribe Settings Notifications Help Ask AI CA1 Simulations…" at bounding box center [784, 391] width 1568 height 782
click at [46, 439] on span "Allocate Policy" at bounding box center [33, 434] width 58 height 18
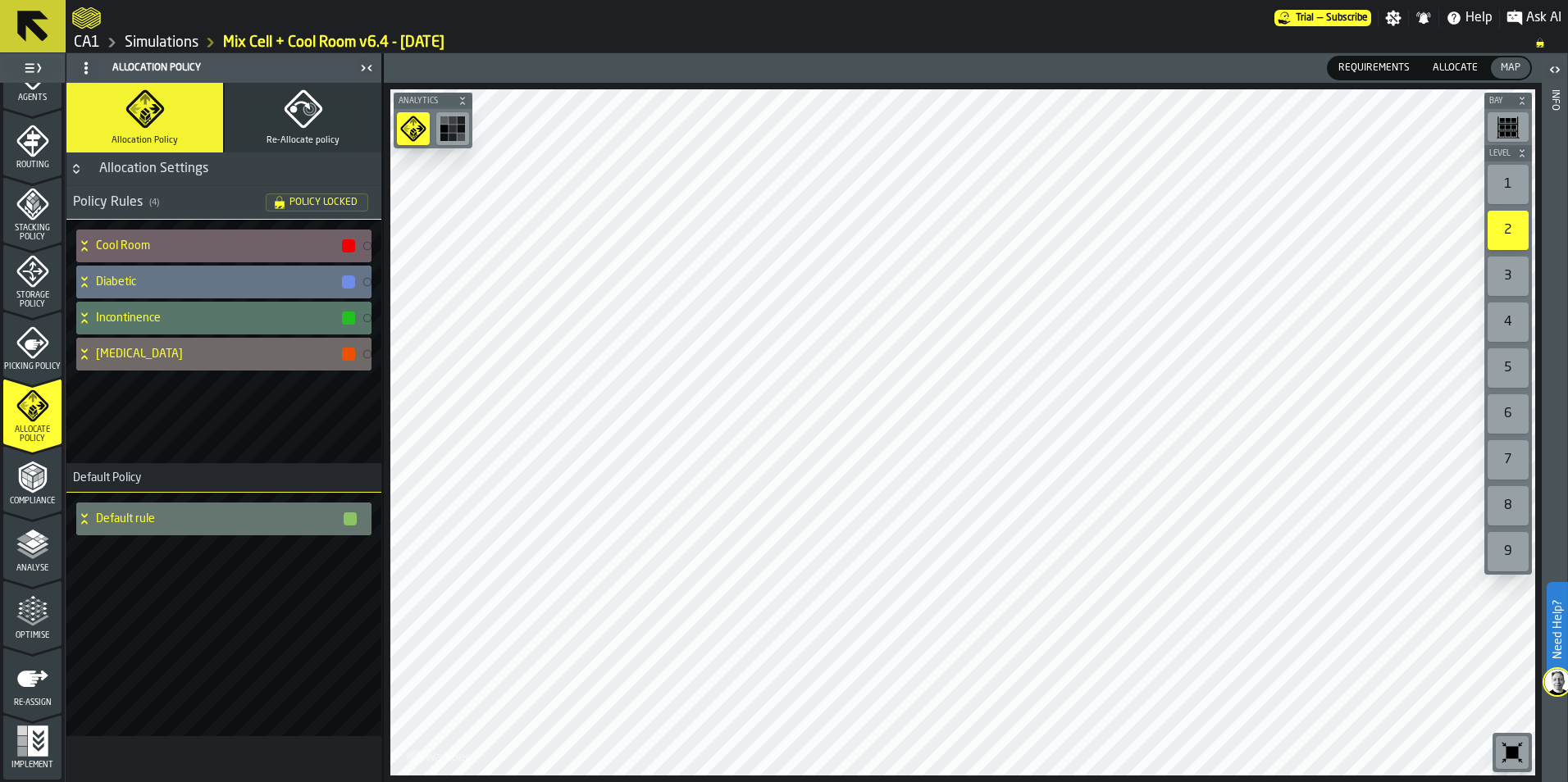
click at [87, 284] on icon at bounding box center [84, 282] width 16 height 13
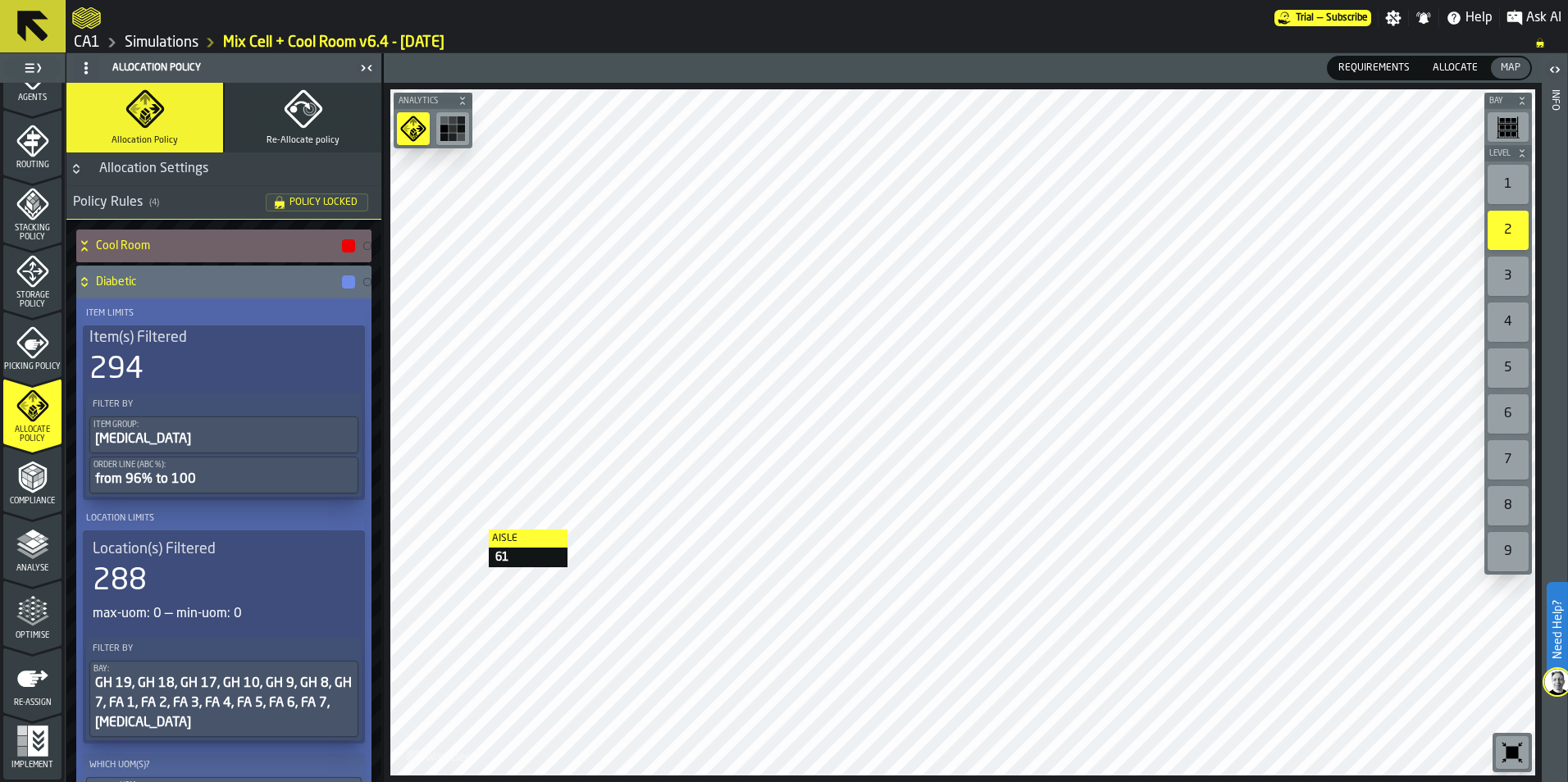
click at [23, 667] on icon "menu Re-assign" at bounding box center [33, 679] width 33 height 33
